Goal: Use online tool/utility: Utilize a website feature to perform a specific function

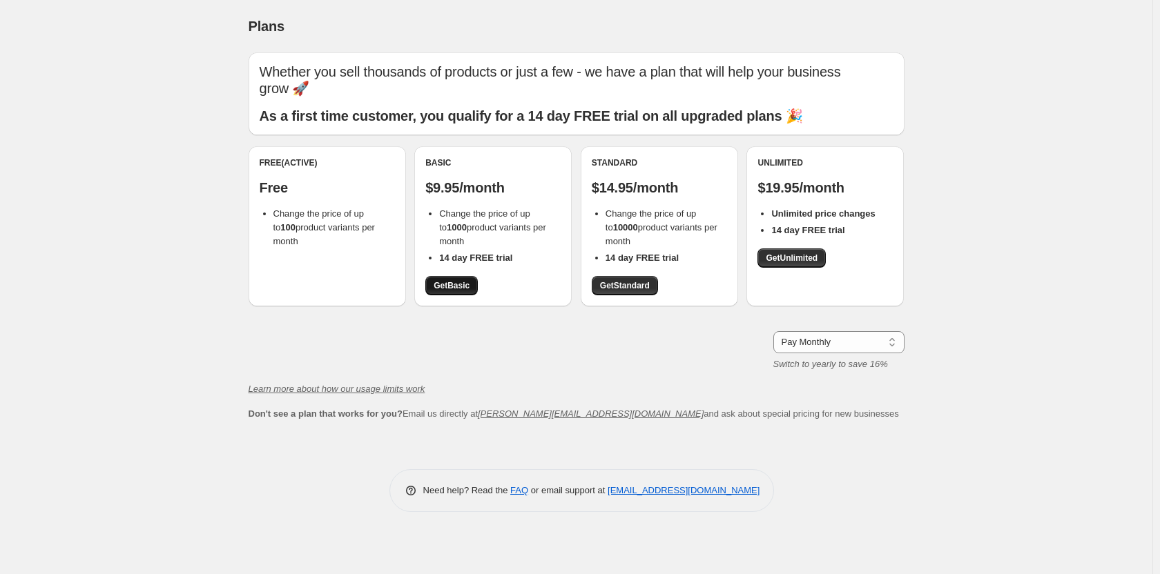
click at [456, 286] on span "Get Basic" at bounding box center [452, 285] width 36 height 11
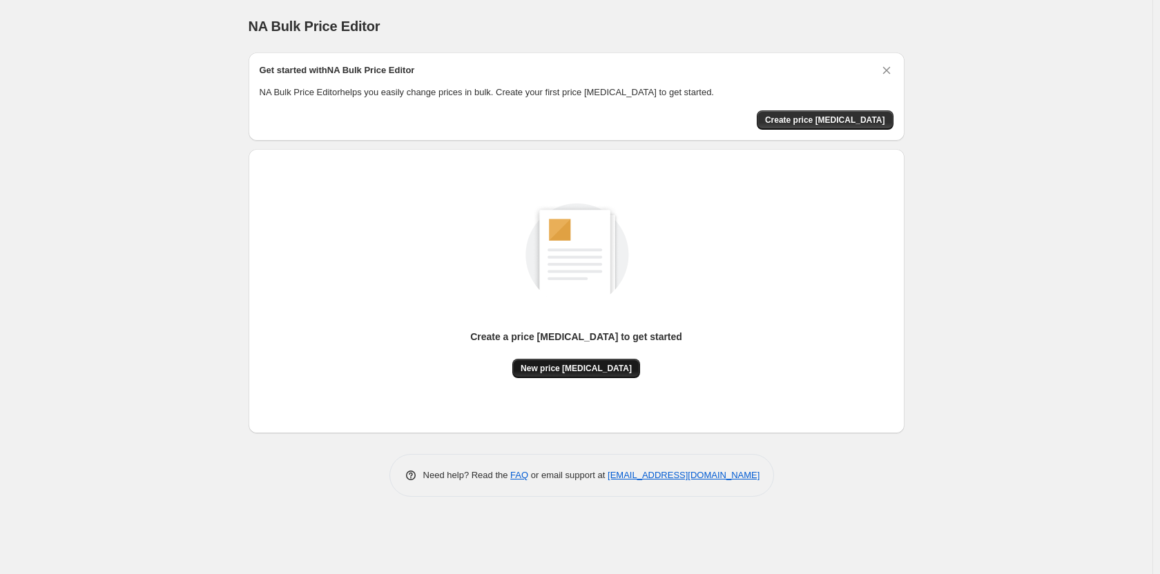
click at [554, 374] on span "New price [MEDICAL_DATA]" at bounding box center [576, 368] width 111 height 11
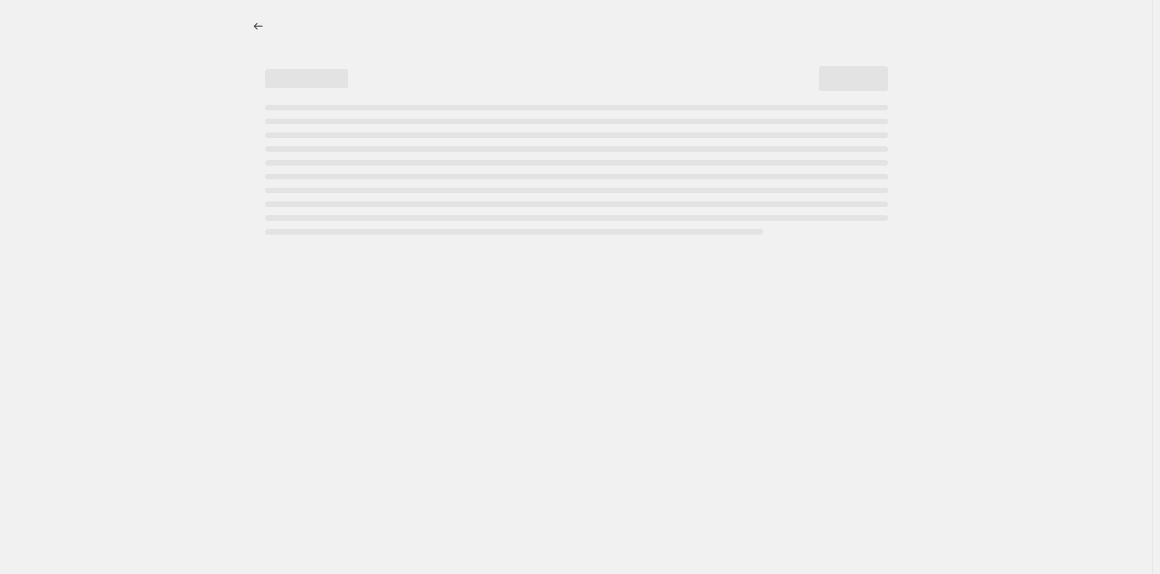
select select "percentage"
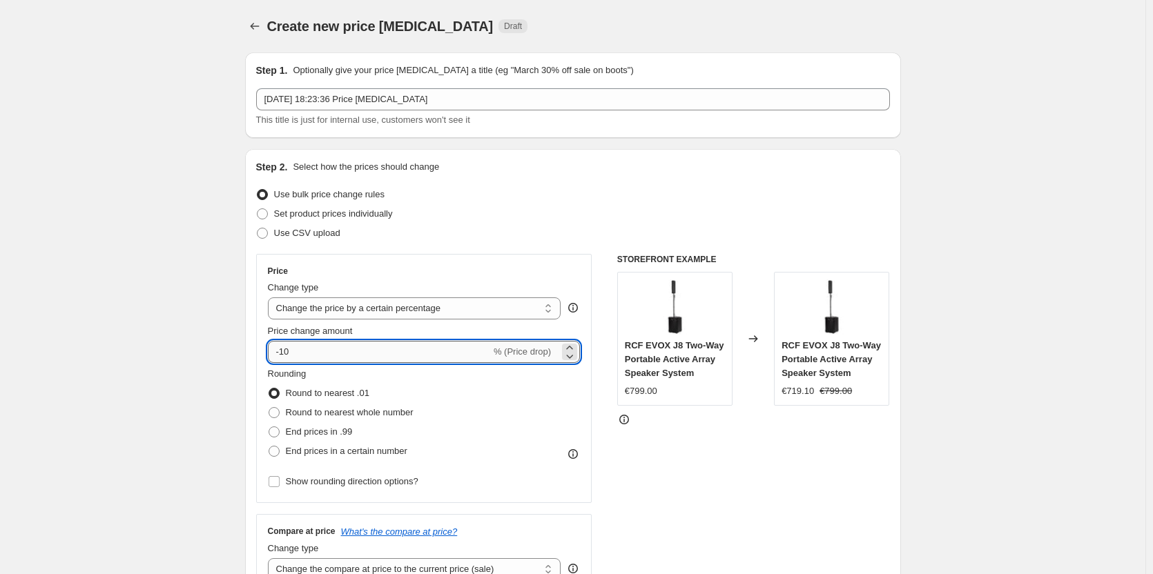
drag, startPoint x: 285, startPoint y: 348, endPoint x: 305, endPoint y: 352, distance: 20.4
click at [305, 352] on input "-10" at bounding box center [379, 352] width 223 height 22
type input "-60"
click at [280, 437] on span at bounding box center [274, 432] width 11 height 11
click at [269, 427] on input "End prices in .99" at bounding box center [269, 427] width 1 height 1
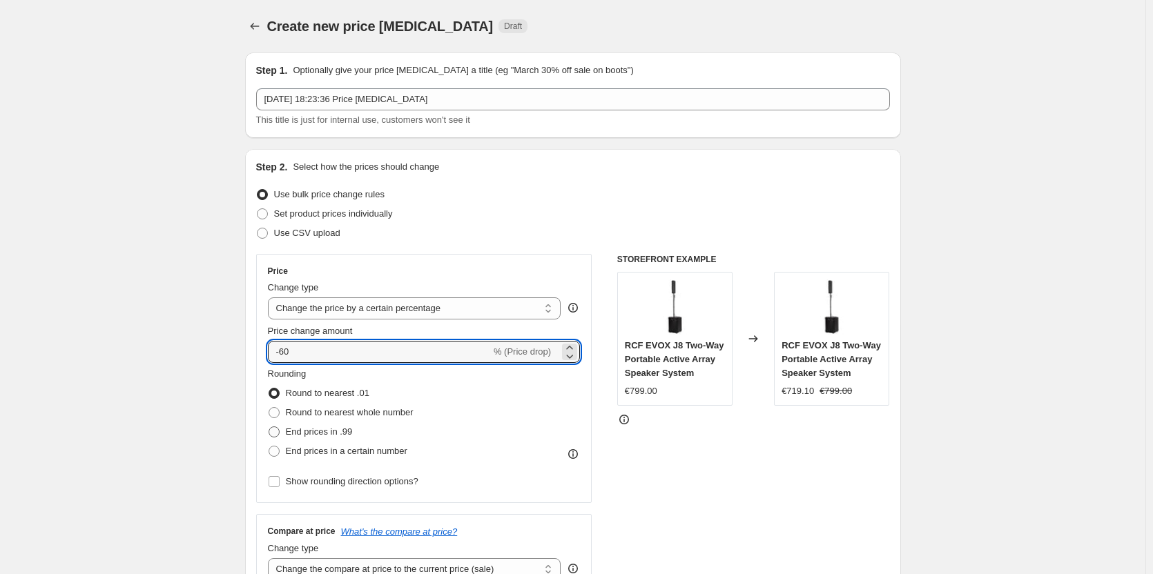
radio input "true"
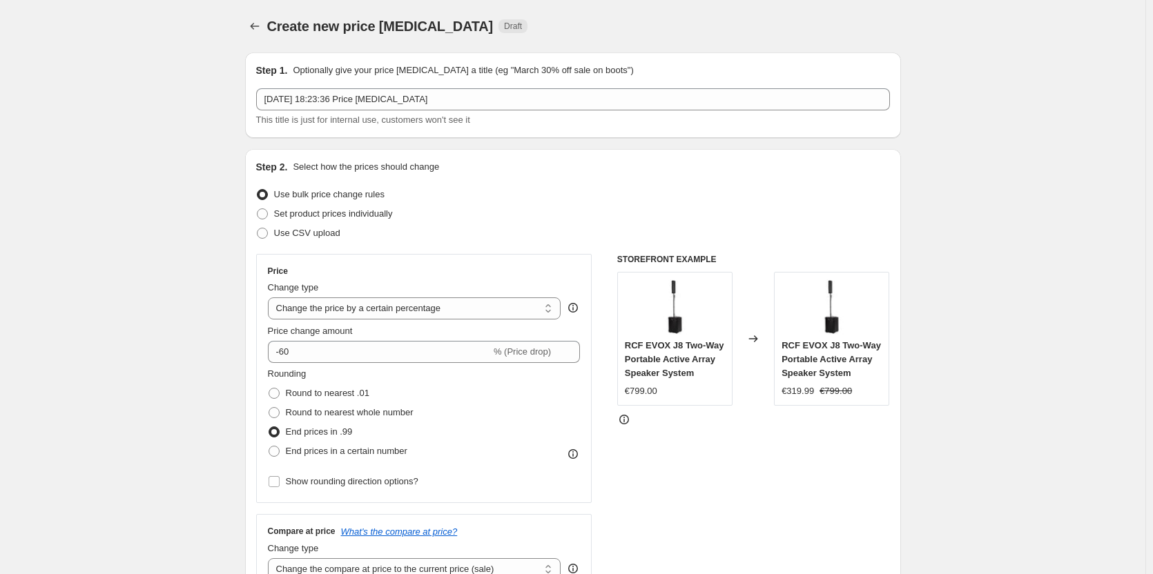
click at [689, 462] on div "STOREFRONT EXAMPLE RCF EVOX J8 Two-Way Portable Active Array Speaker System €79…" at bounding box center [753, 423] width 273 height 338
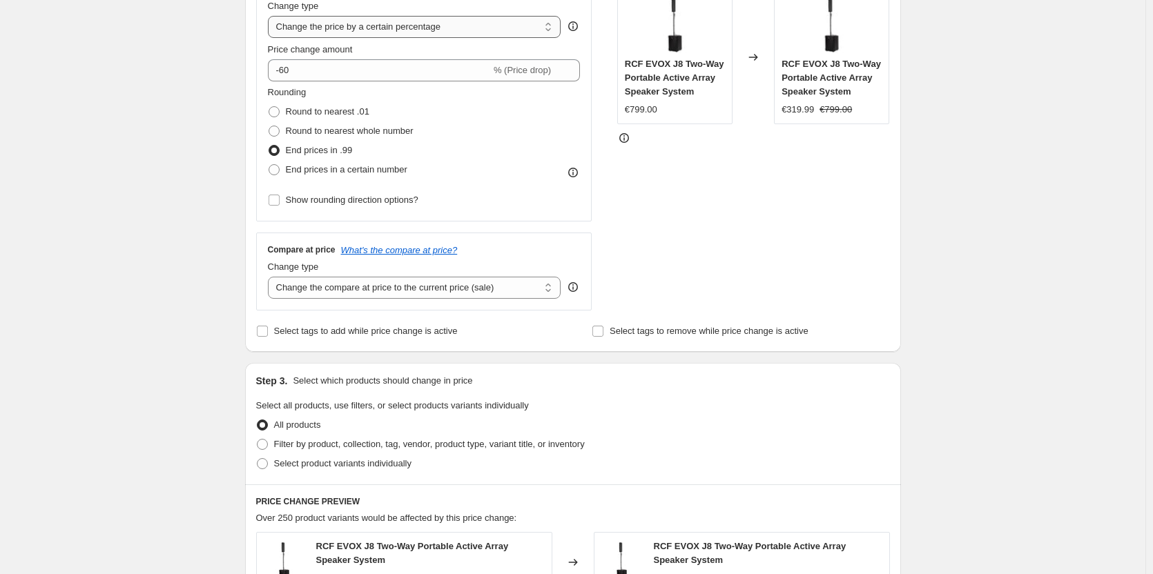
scroll to position [69, 0]
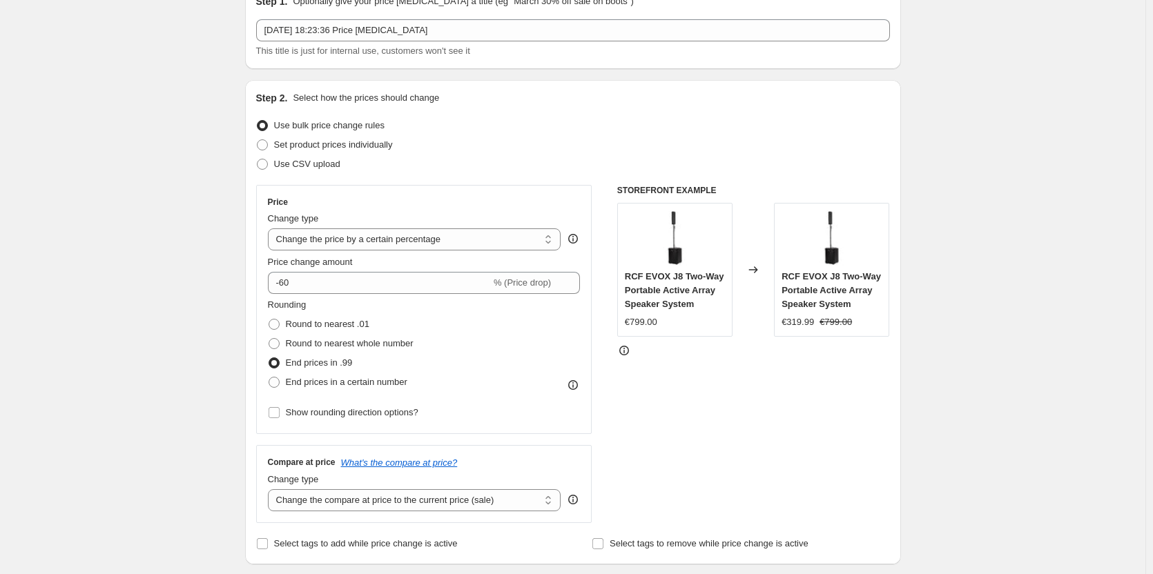
click at [704, 416] on div "STOREFRONT EXAMPLE RCF EVOX J8 Two-Way Portable Active Array Speaker System €79…" at bounding box center [753, 354] width 273 height 338
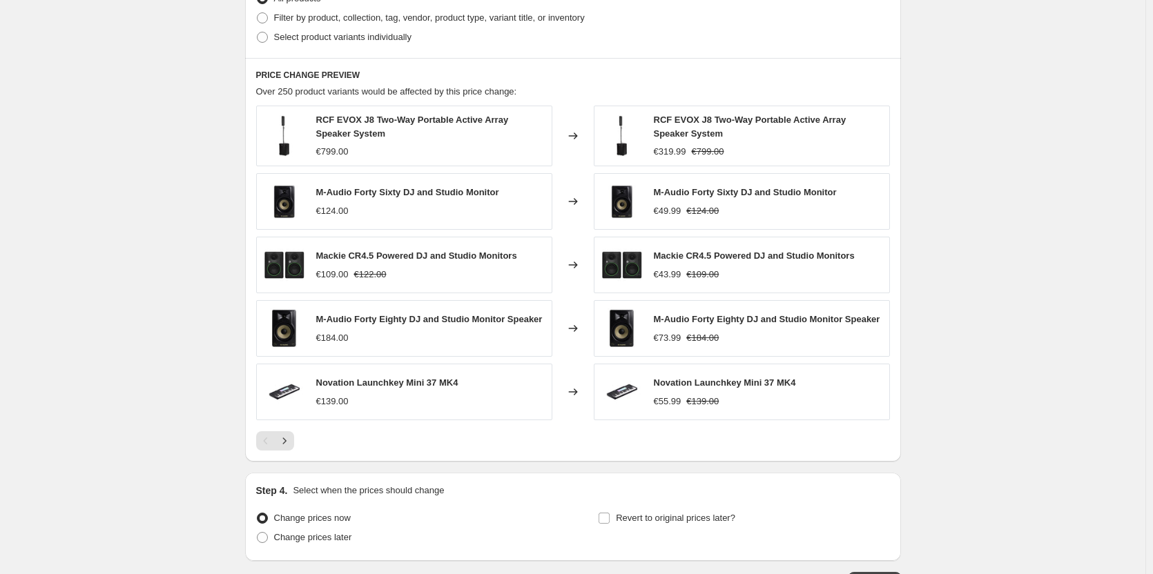
scroll to position [815, 0]
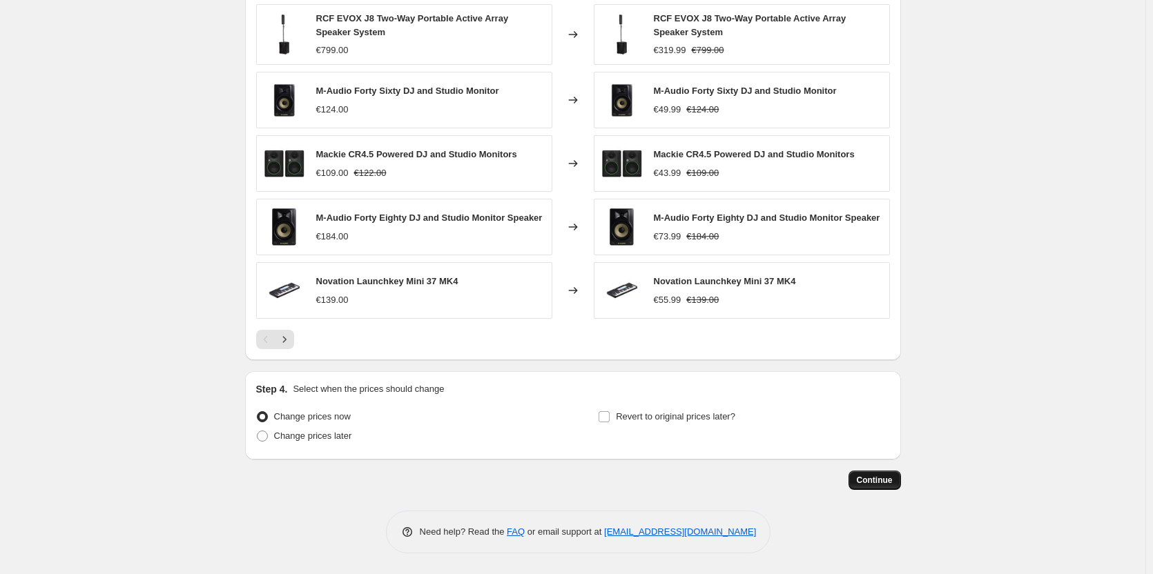
click at [874, 475] on span "Continue" at bounding box center [875, 480] width 36 height 11
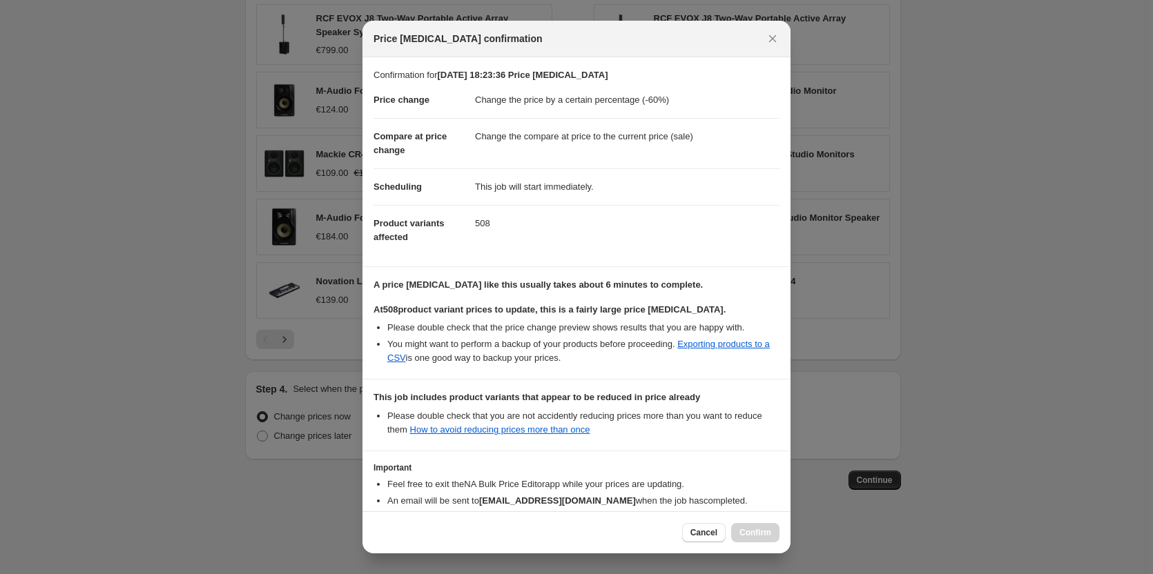
click at [476, 335] on li "Please double check that the price change preview shows results that you are ha…" at bounding box center [583, 328] width 392 height 14
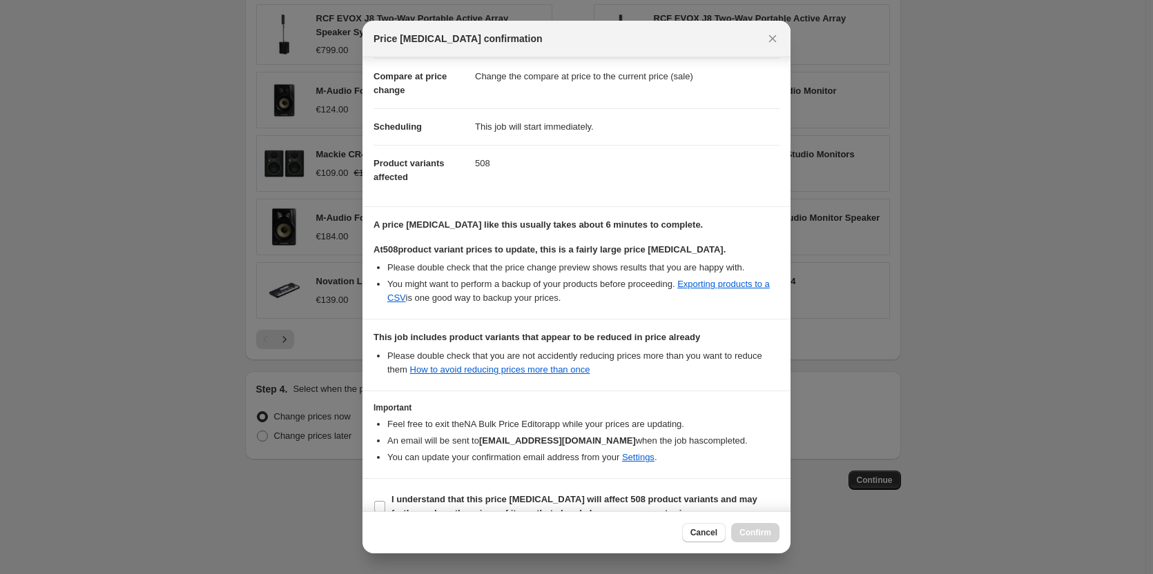
scroll to position [97, 0]
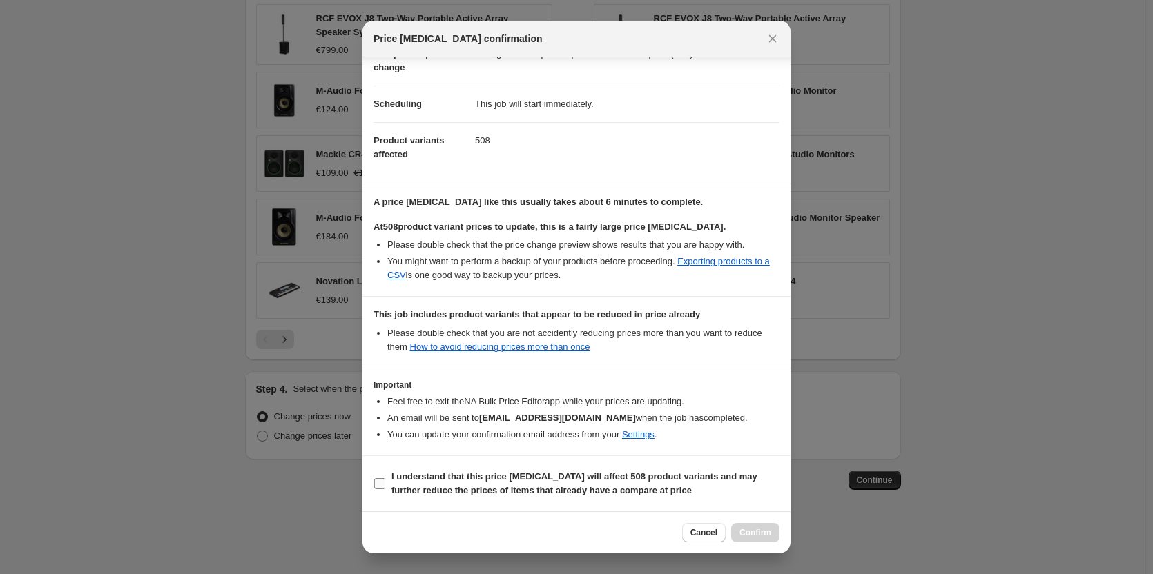
click at [379, 485] on input "I understand that this price change job will affect 508 product variants and ma…" at bounding box center [379, 484] width 11 height 11
checkbox input "true"
click at [753, 543] on div "Cancel Confirm" at bounding box center [577, 533] width 428 height 42
click at [759, 539] on button "Confirm" at bounding box center [755, 532] width 48 height 19
